Goal: Find specific page/section: Find specific page/section

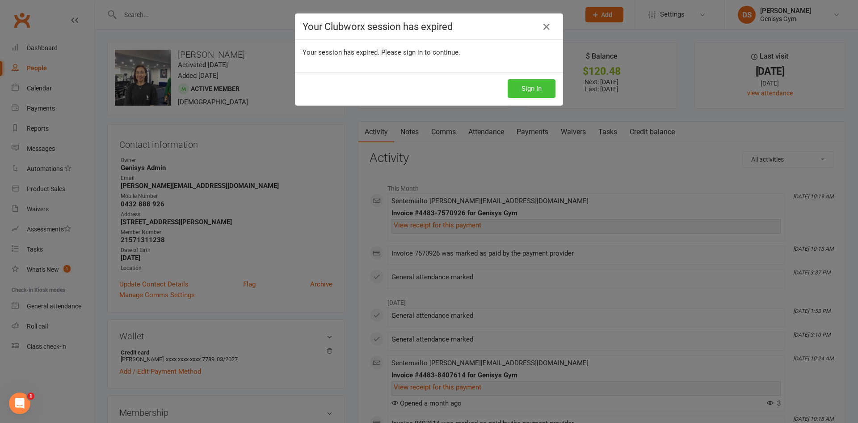
click at [528, 90] on button "Sign In" at bounding box center [532, 88] width 48 height 19
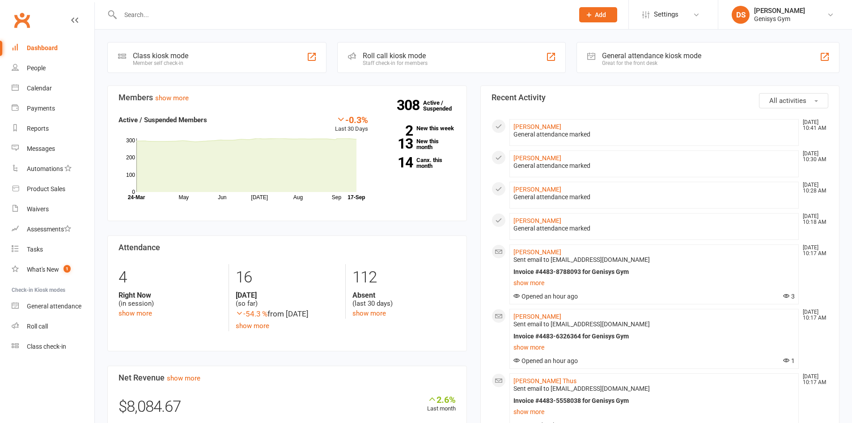
click at [135, 18] on input "text" at bounding box center [343, 14] width 450 height 13
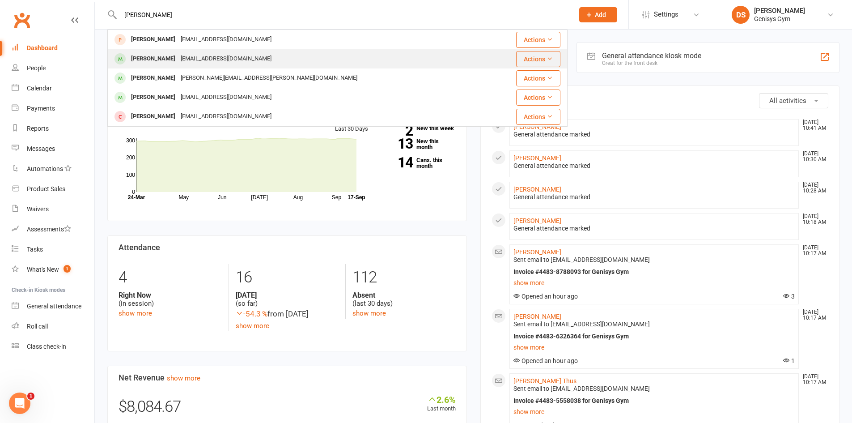
type input "[PERSON_NAME]"
click at [126, 57] on div at bounding box center [120, 58] width 17 height 15
